Goal: Information Seeking & Learning: Check status

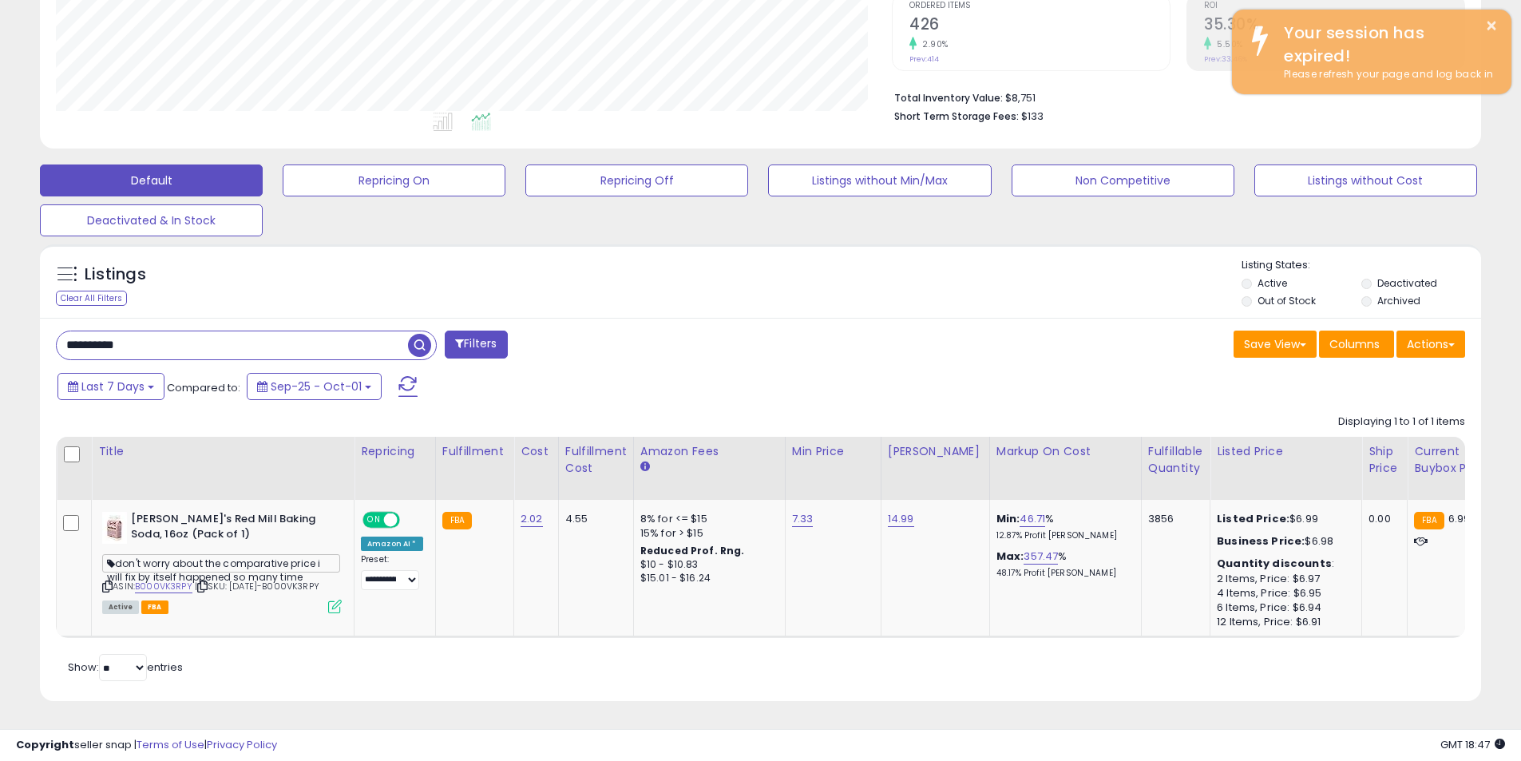
scroll to position [327, 836]
drag, startPoint x: 116, startPoint y: 341, endPoint x: -75, endPoint y: 343, distance: 190.8
click at [0, 343] on html "Unable to login Retrieving listings data.. has not yet accepted the Terms of Us…" at bounding box center [760, 42] width 1521 height 761
paste input "text"
type input "**********"
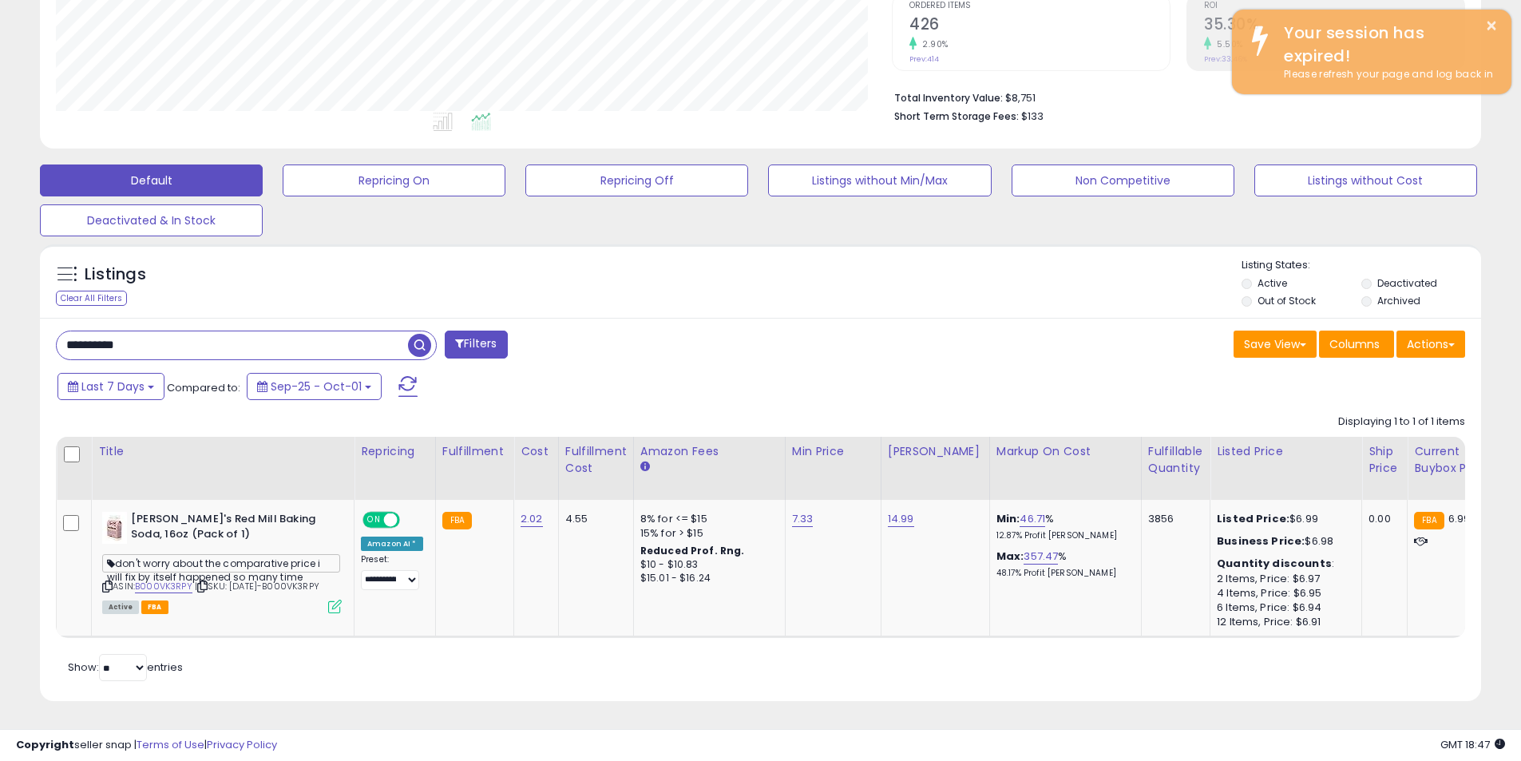
click at [417, 334] on span "button" at bounding box center [419, 345] width 23 height 23
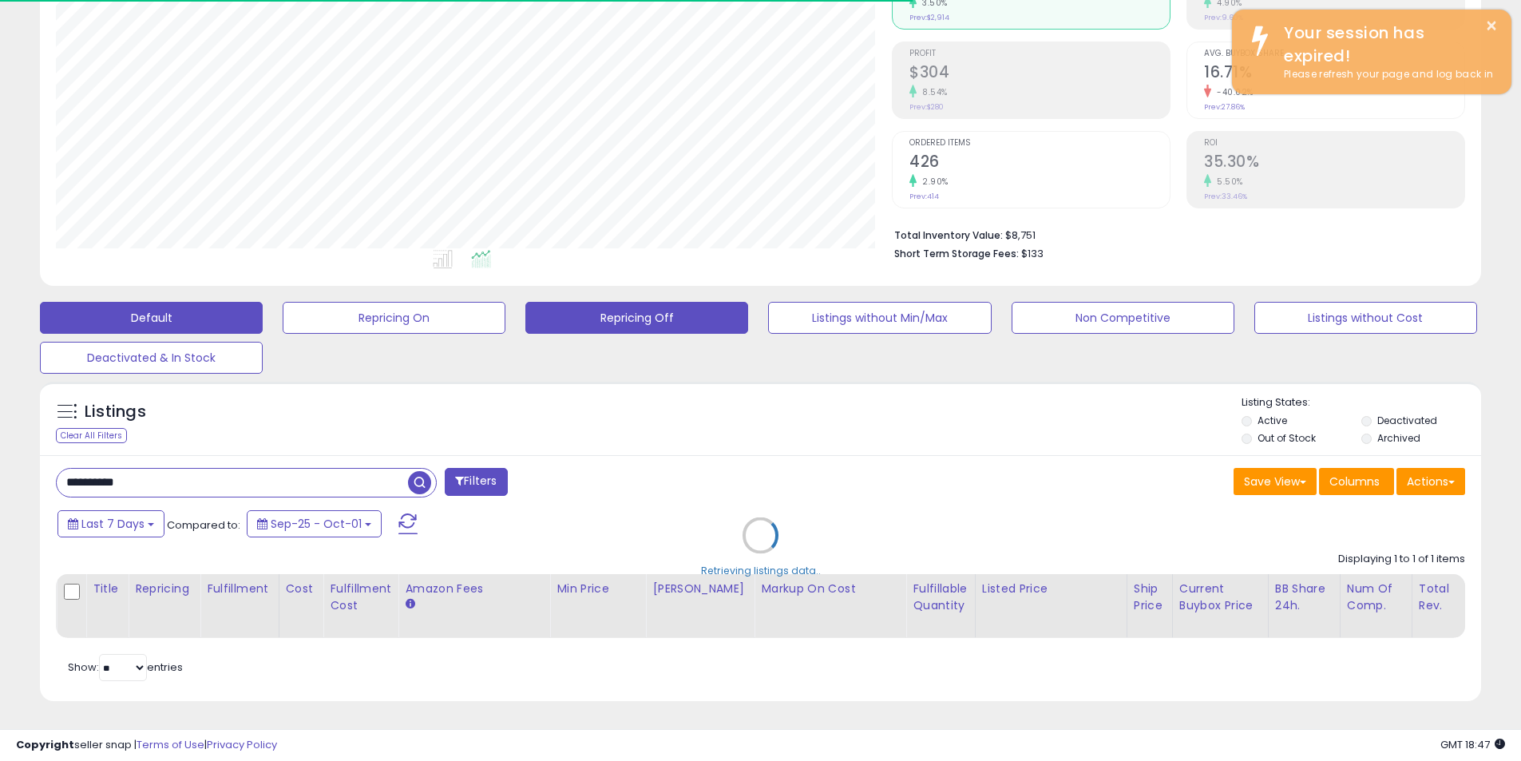
scroll to position [797853, 797345]
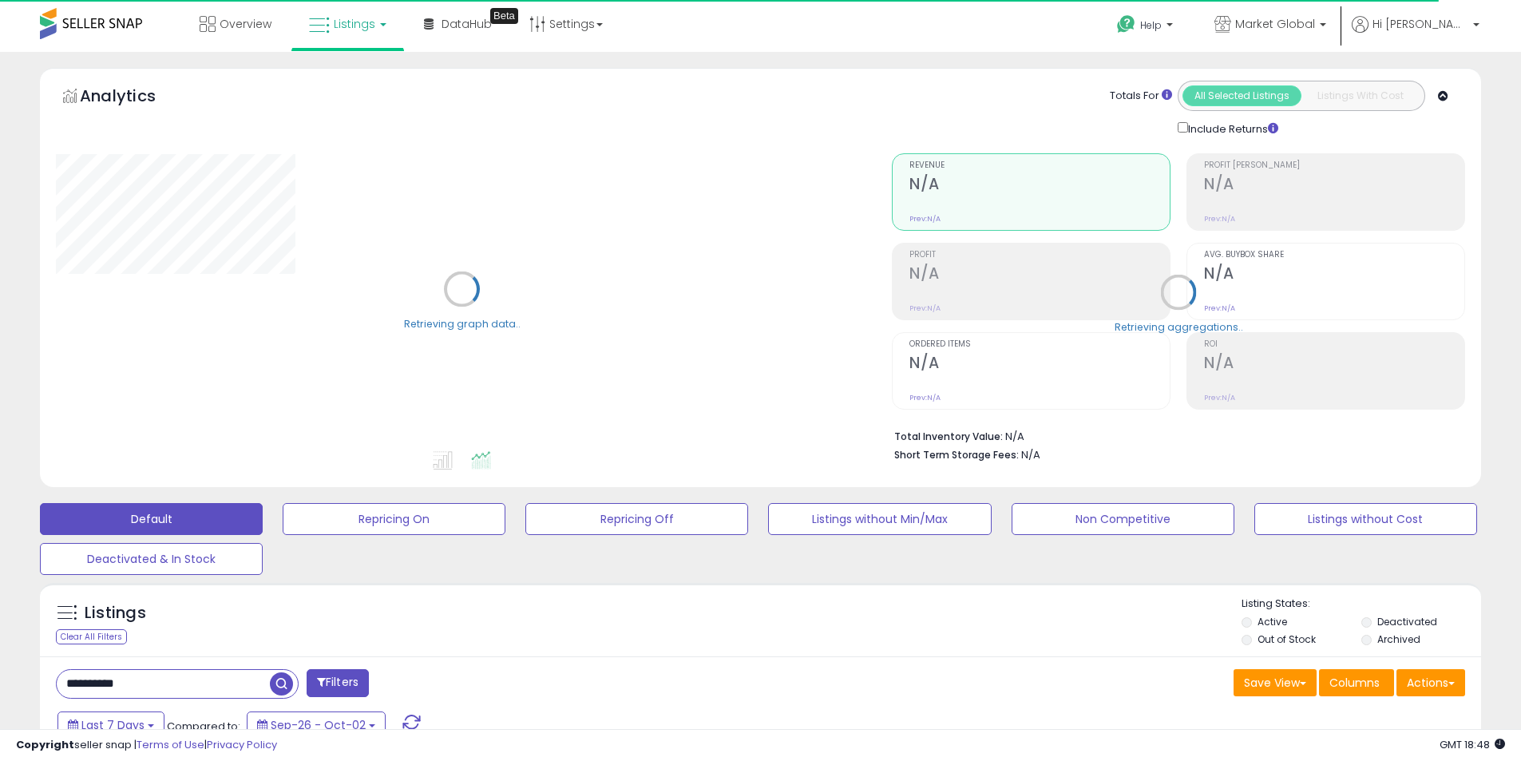
click at [157, 673] on input "**********" at bounding box center [163, 684] width 213 height 28
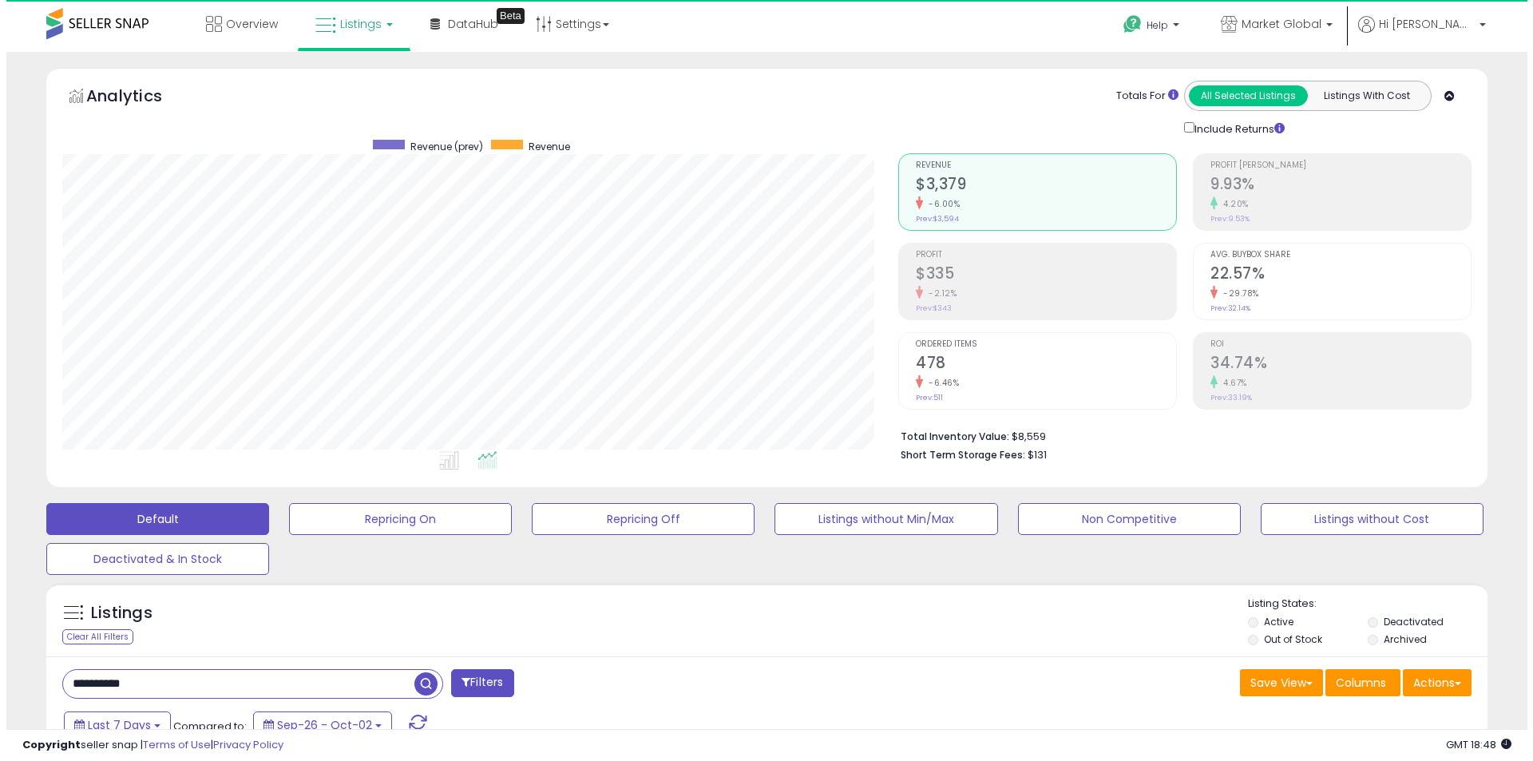
scroll to position [327, 836]
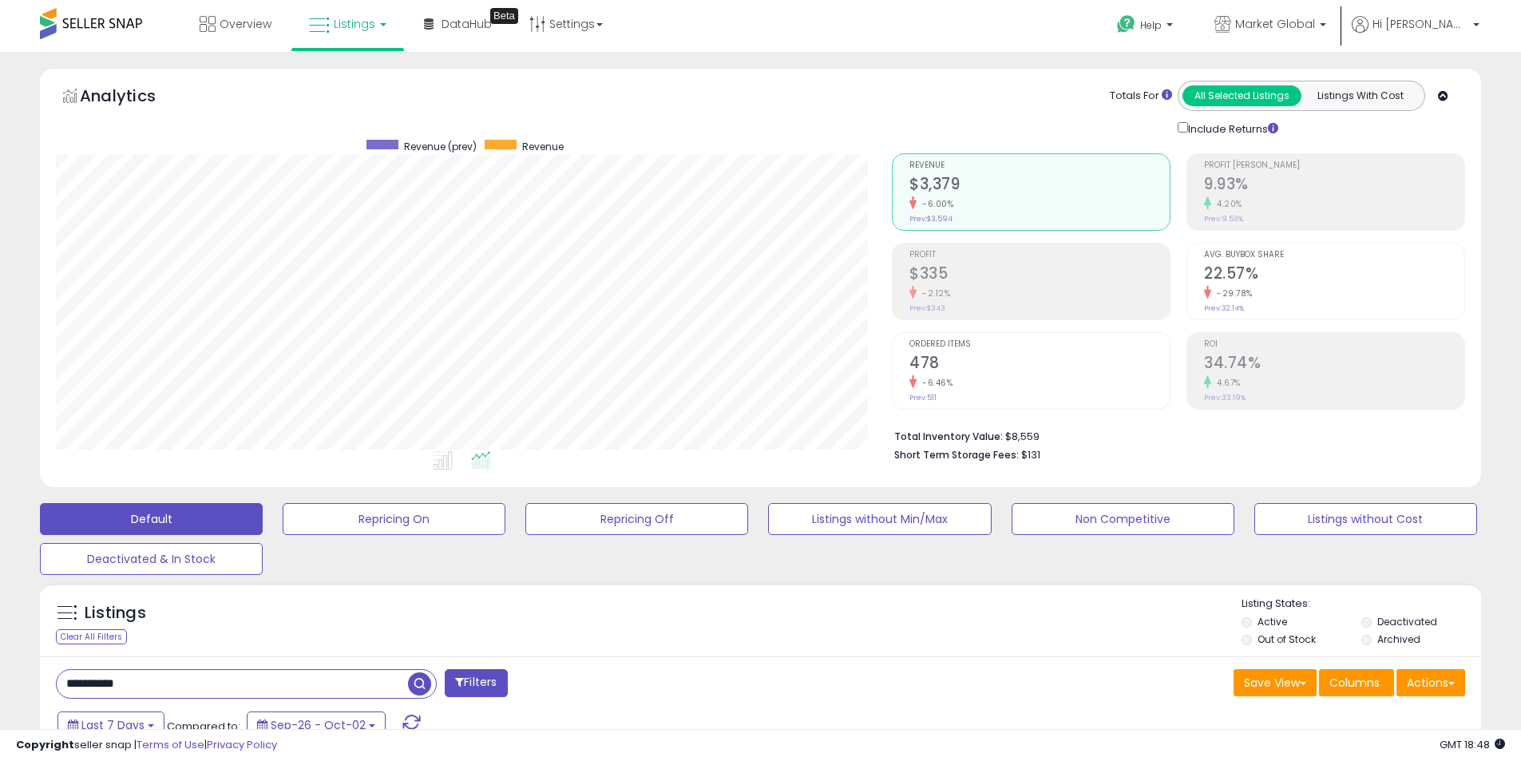
drag, startPoint x: 157, startPoint y: 675, endPoint x: -79, endPoint y: 674, distance: 236.3
click at [0, 674] on html "Unable to login Retrieving listings data.. has not yet accepted the Terms of Us…" at bounding box center [760, 380] width 1521 height 761
paste input "text"
type input "**********"
click at [420, 685] on span "button" at bounding box center [419, 683] width 23 height 23
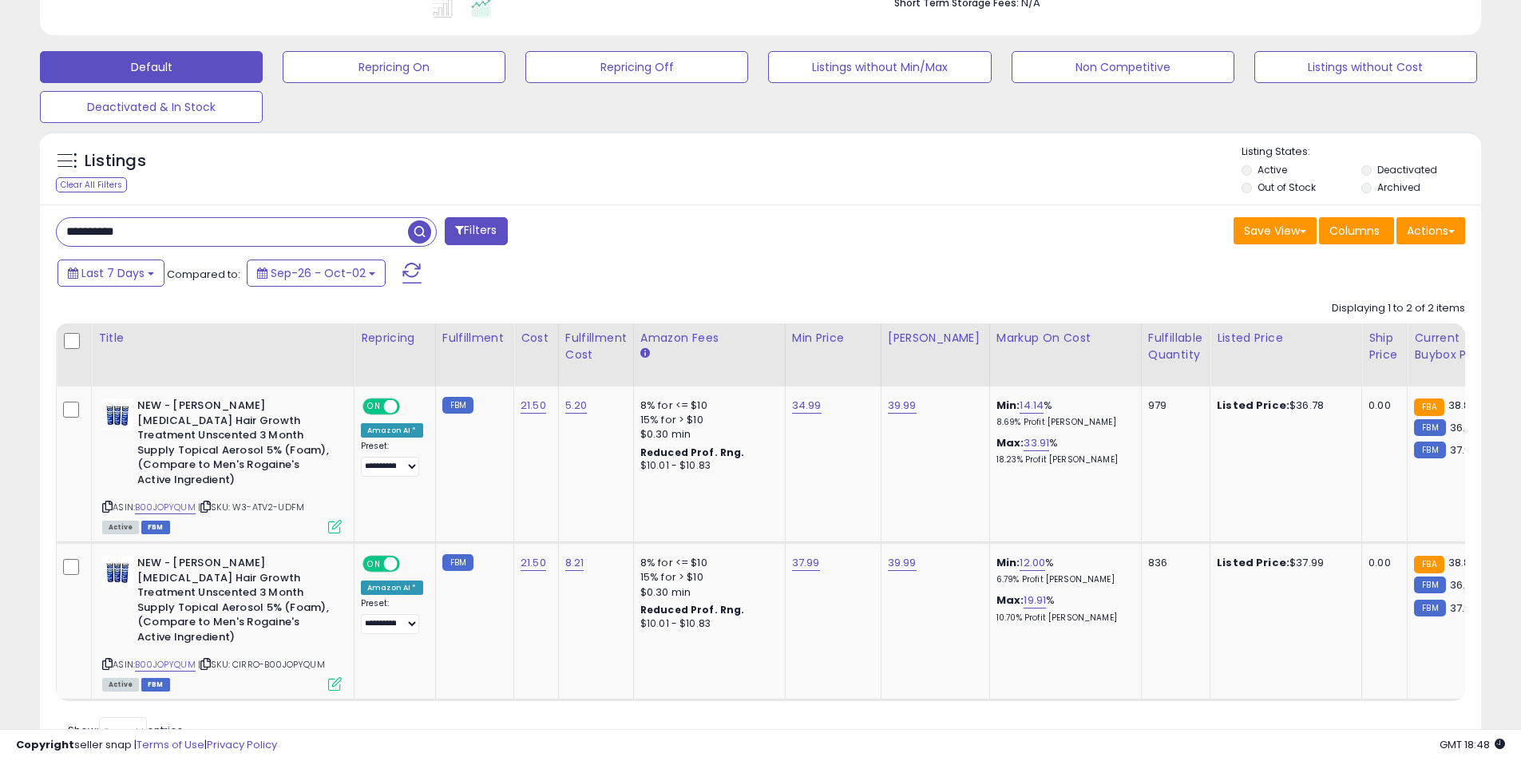
scroll to position [497, 0]
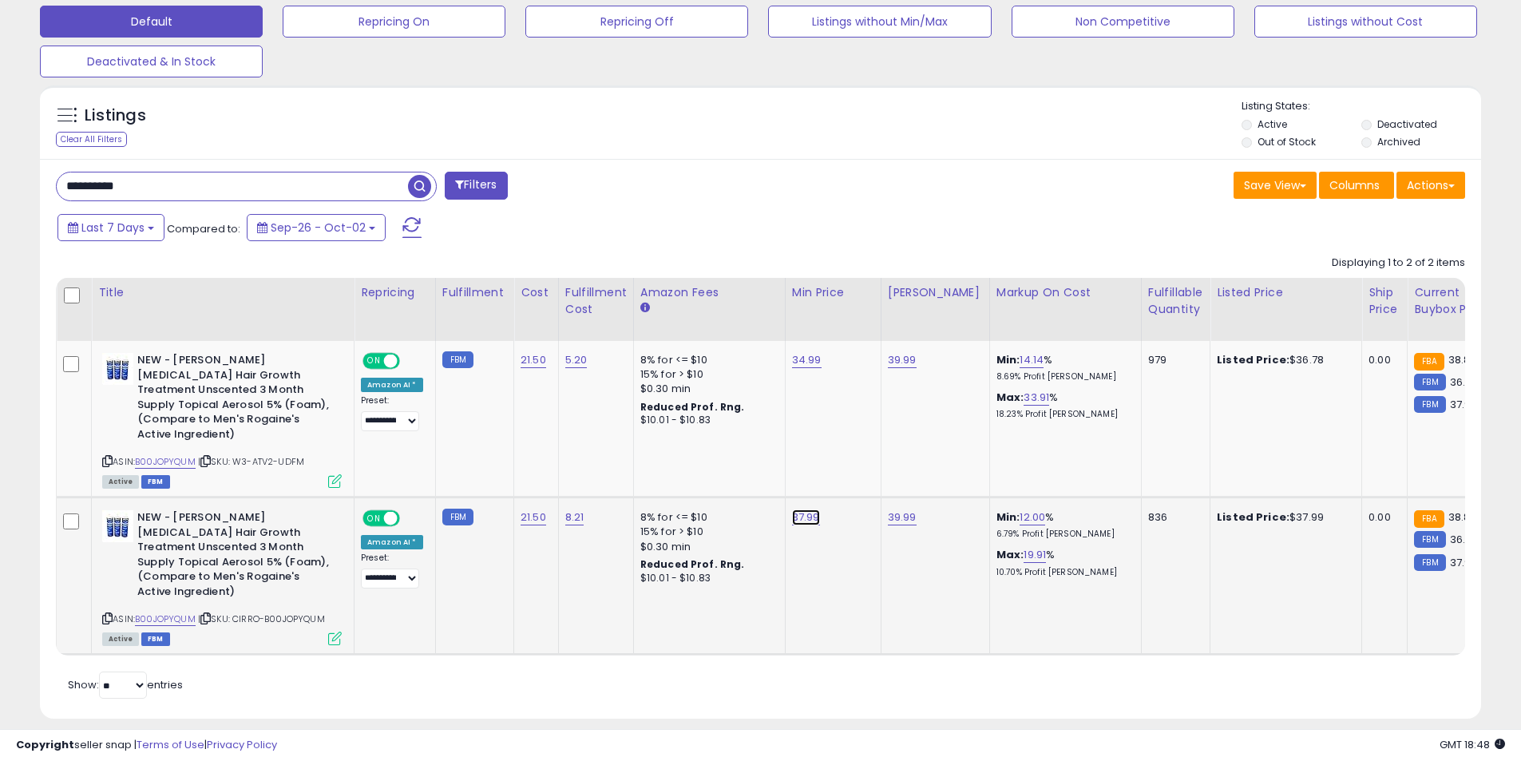
click at [805, 509] on link "37.99" at bounding box center [806, 517] width 28 height 16
drag, startPoint x: 770, startPoint y: 472, endPoint x: 607, endPoint y: 472, distance: 162.8
click at [607, 472] on tbody "**********" at bounding box center [1291, 498] width 2468 height 314
click at [935, 416] on td "39.99" at bounding box center [934, 419] width 109 height 156
click at [389, 362] on span at bounding box center [391, 361] width 14 height 14
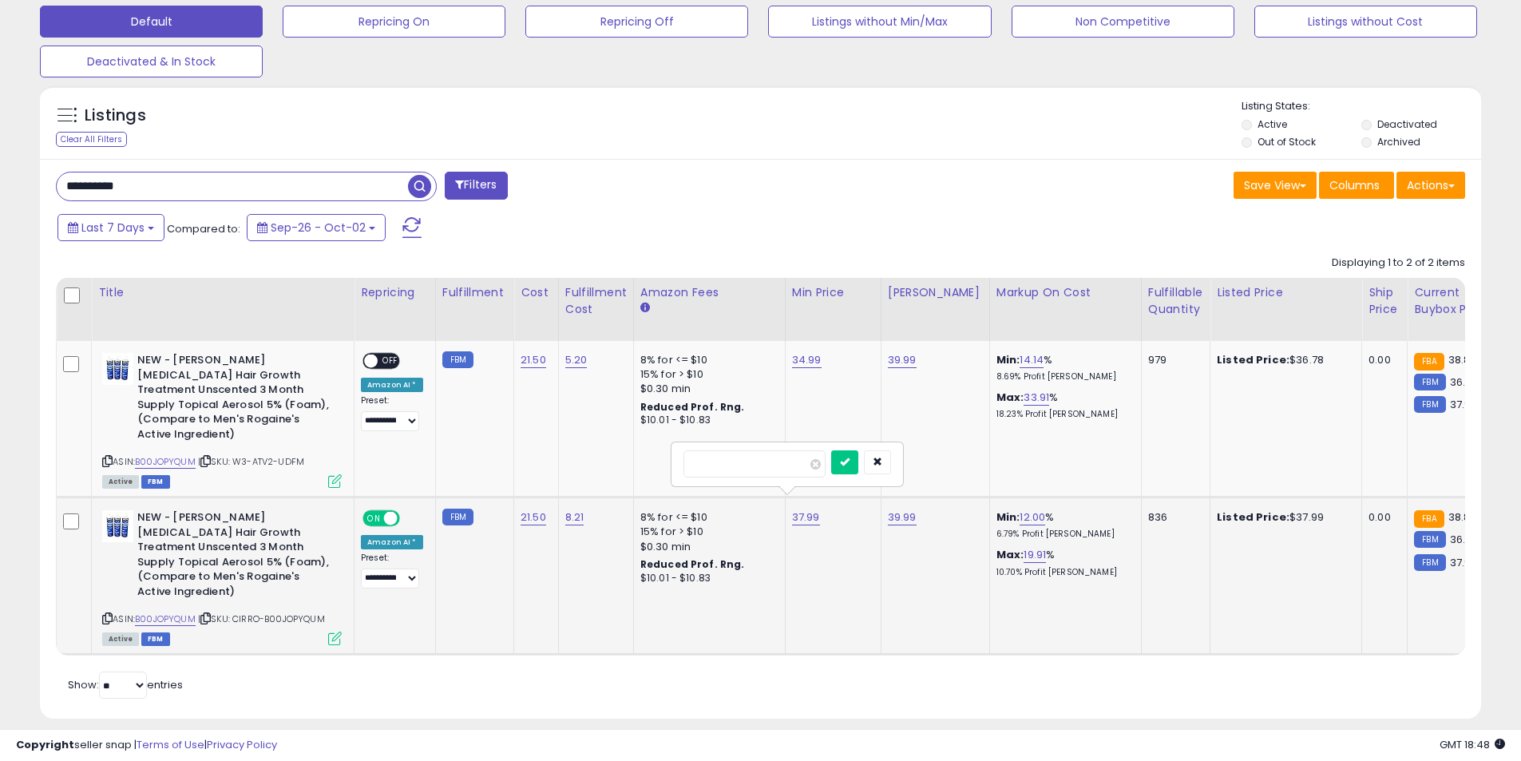
click at [385, 512] on span at bounding box center [391, 519] width 14 height 14
click at [882, 464] on icon "button" at bounding box center [877, 462] width 10 height 10
